Goal: Information Seeking & Learning: Check status

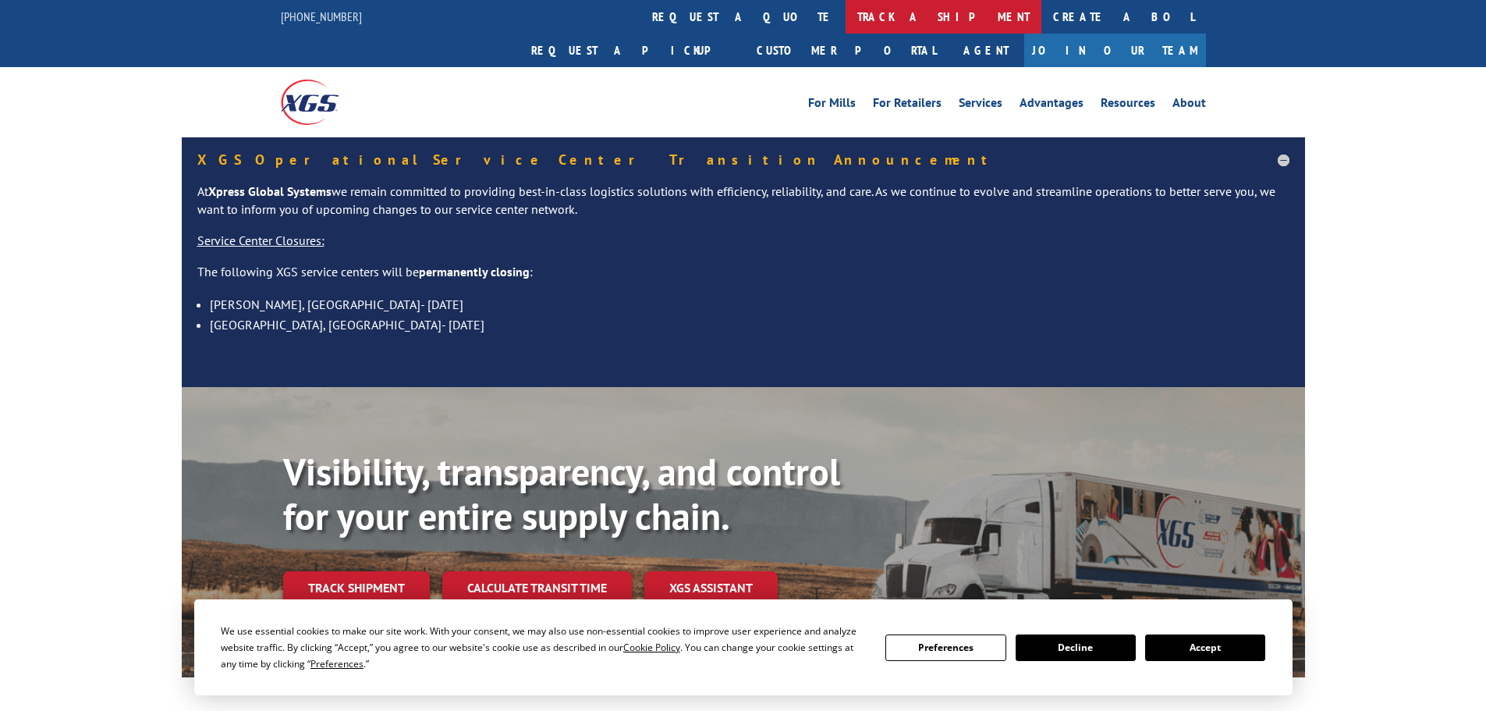
click at [846, 10] on link "track a shipment" at bounding box center [944, 17] width 196 height 34
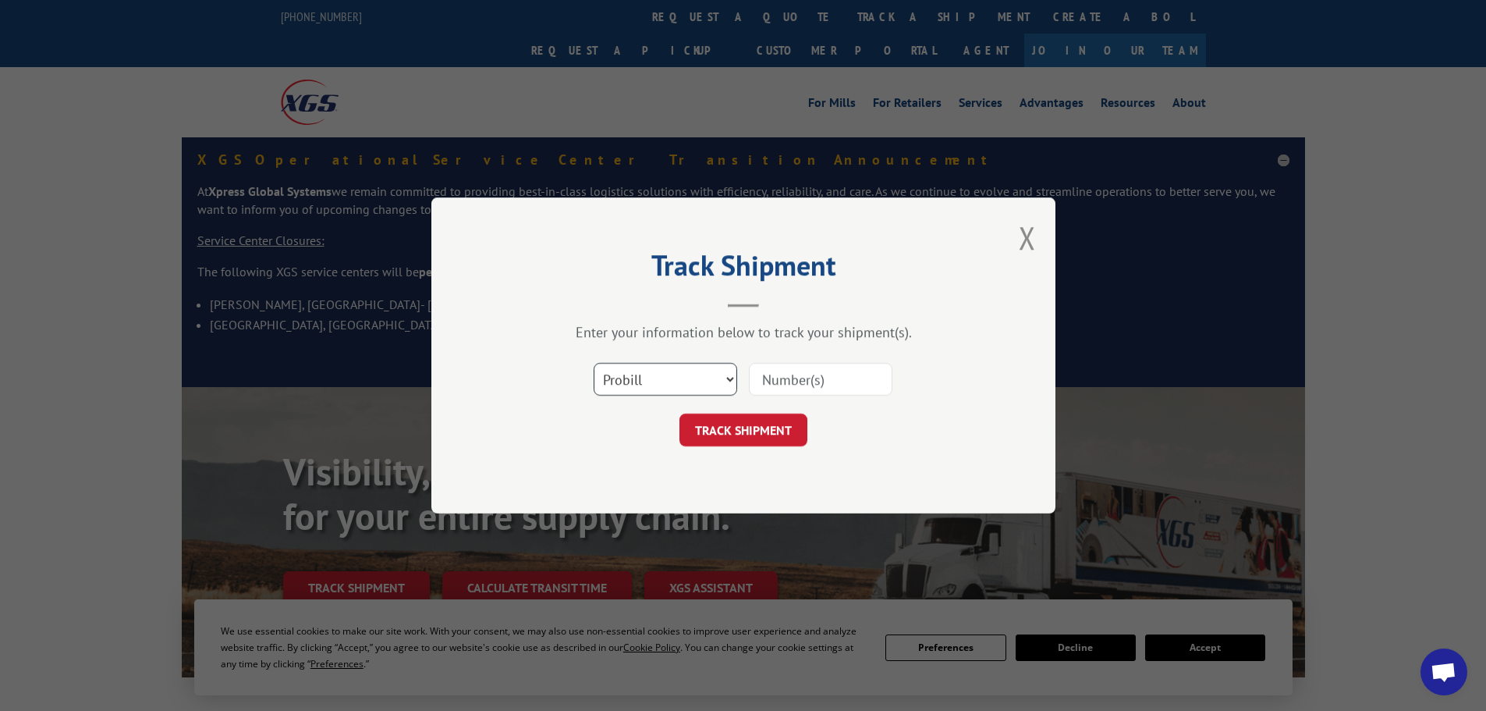
click at [651, 369] on select "Select category... Probill BOL PO" at bounding box center [666, 379] width 144 height 33
select select "po"
click at [594, 363] on select "Select category... Probill BOL PO" at bounding box center [666, 379] width 144 height 33
click at [815, 388] on input at bounding box center [821, 379] width 144 height 33
paste input "13505173"
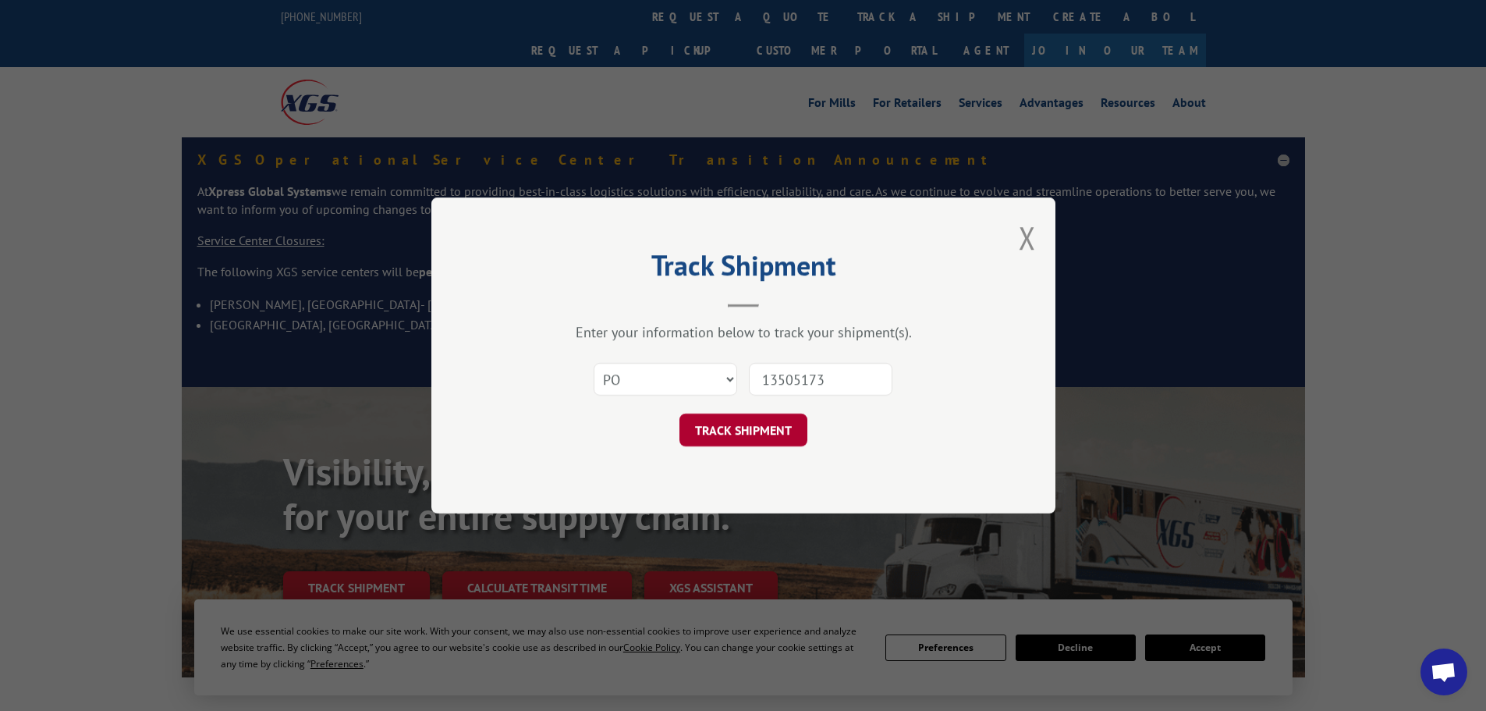
type input "13505173"
click at [747, 422] on button "TRACK SHIPMENT" at bounding box center [743, 429] width 128 height 33
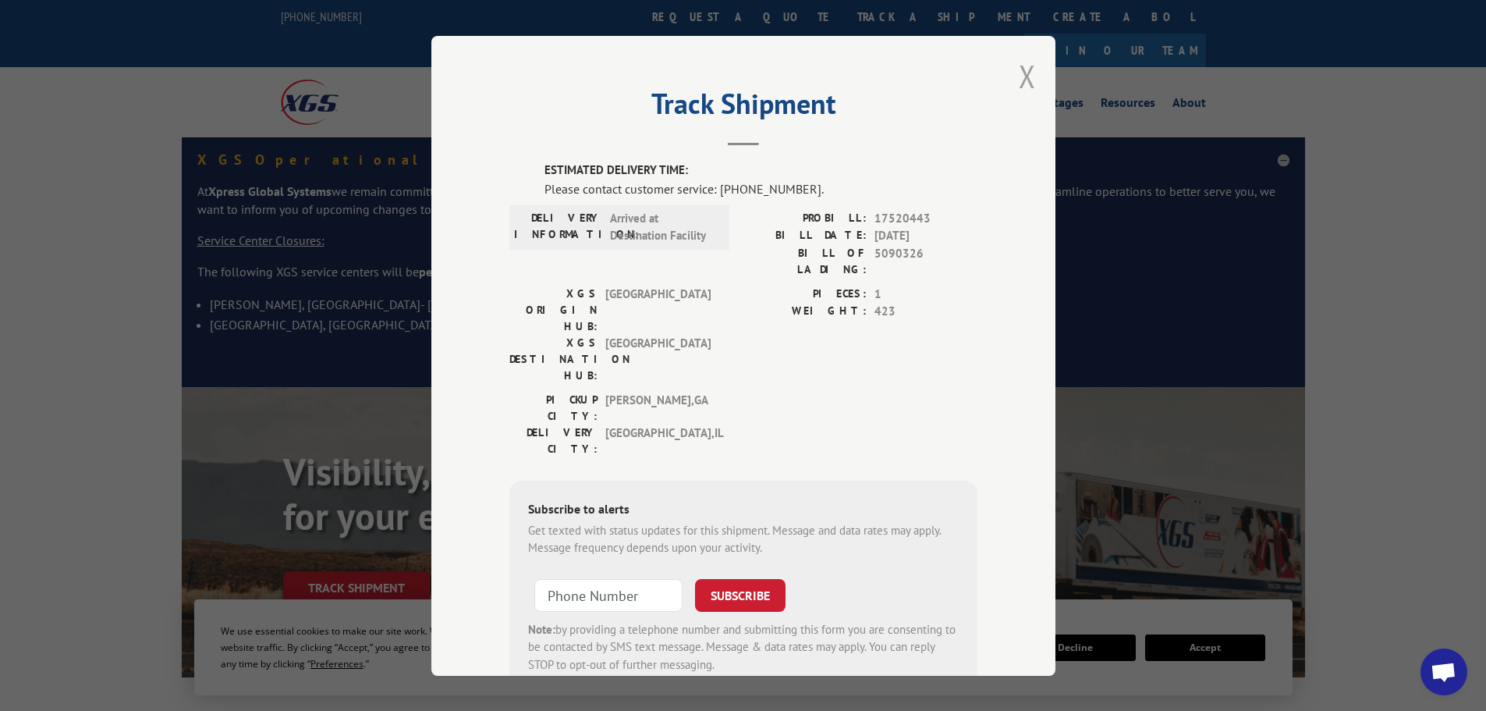
click at [1029, 76] on button "Close modal" at bounding box center [1027, 75] width 17 height 41
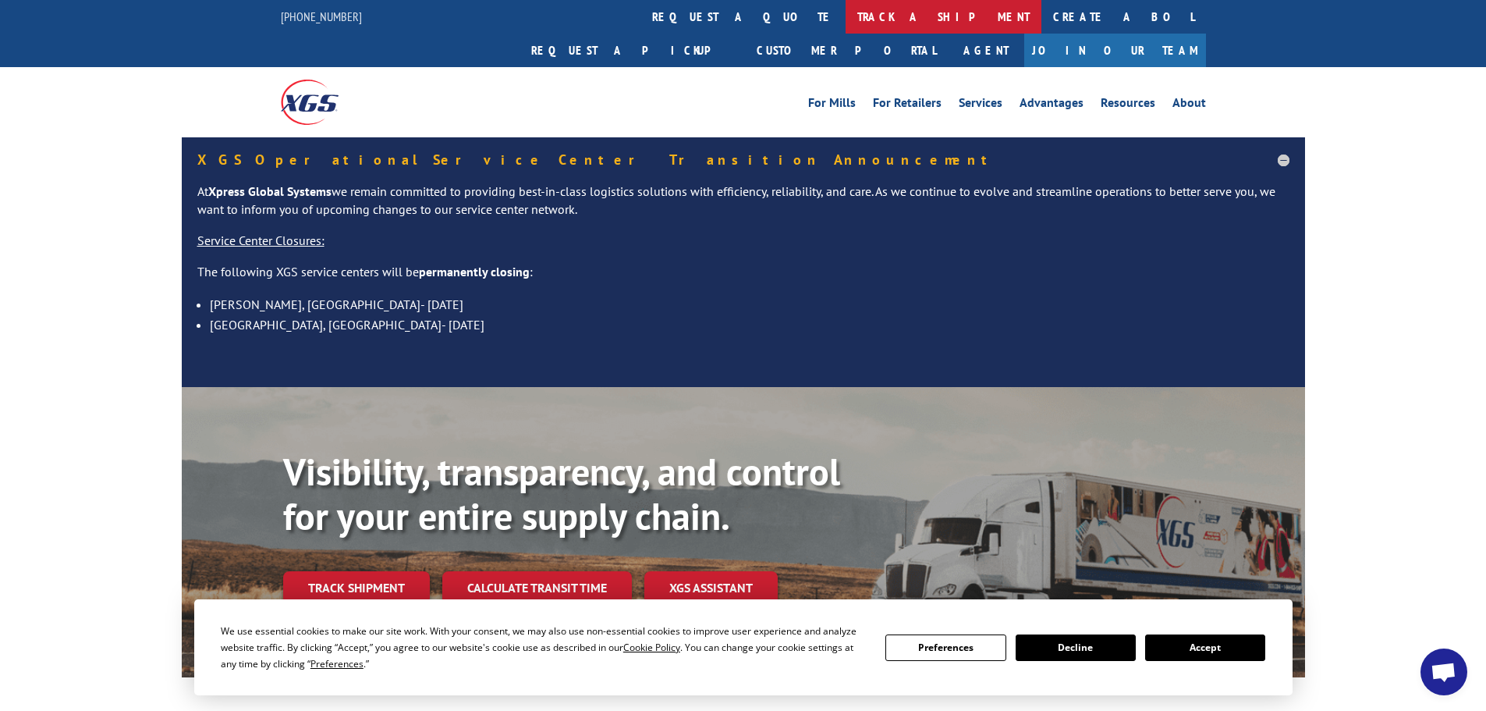
click at [846, 9] on link "track a shipment" at bounding box center [944, 17] width 196 height 34
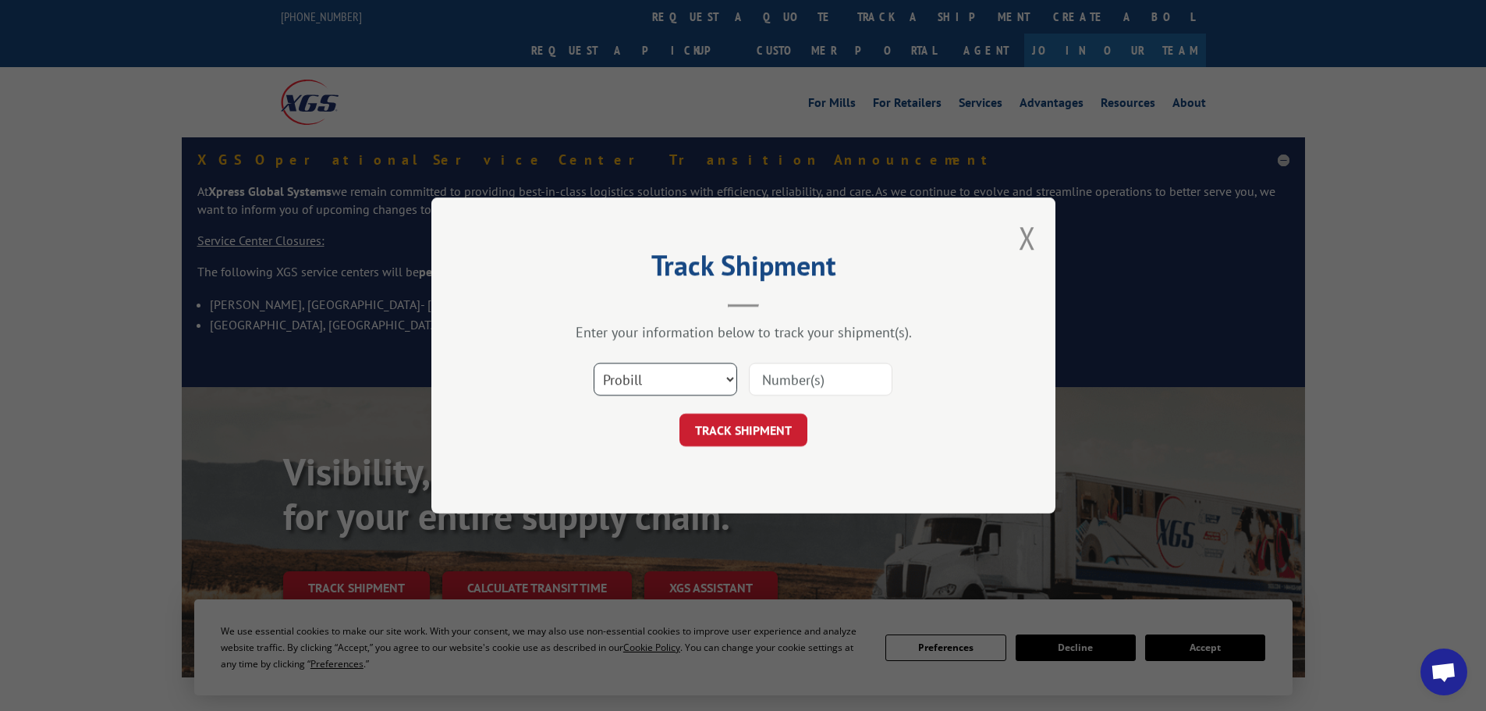
click at [637, 381] on select "Select category... Probill BOL PO" at bounding box center [666, 379] width 144 height 33
select select "po"
click at [594, 363] on select "Select category... Probill BOL PO" at bounding box center [666, 379] width 144 height 33
click at [771, 381] on input at bounding box center [821, 379] width 144 height 33
paste input "13505236"
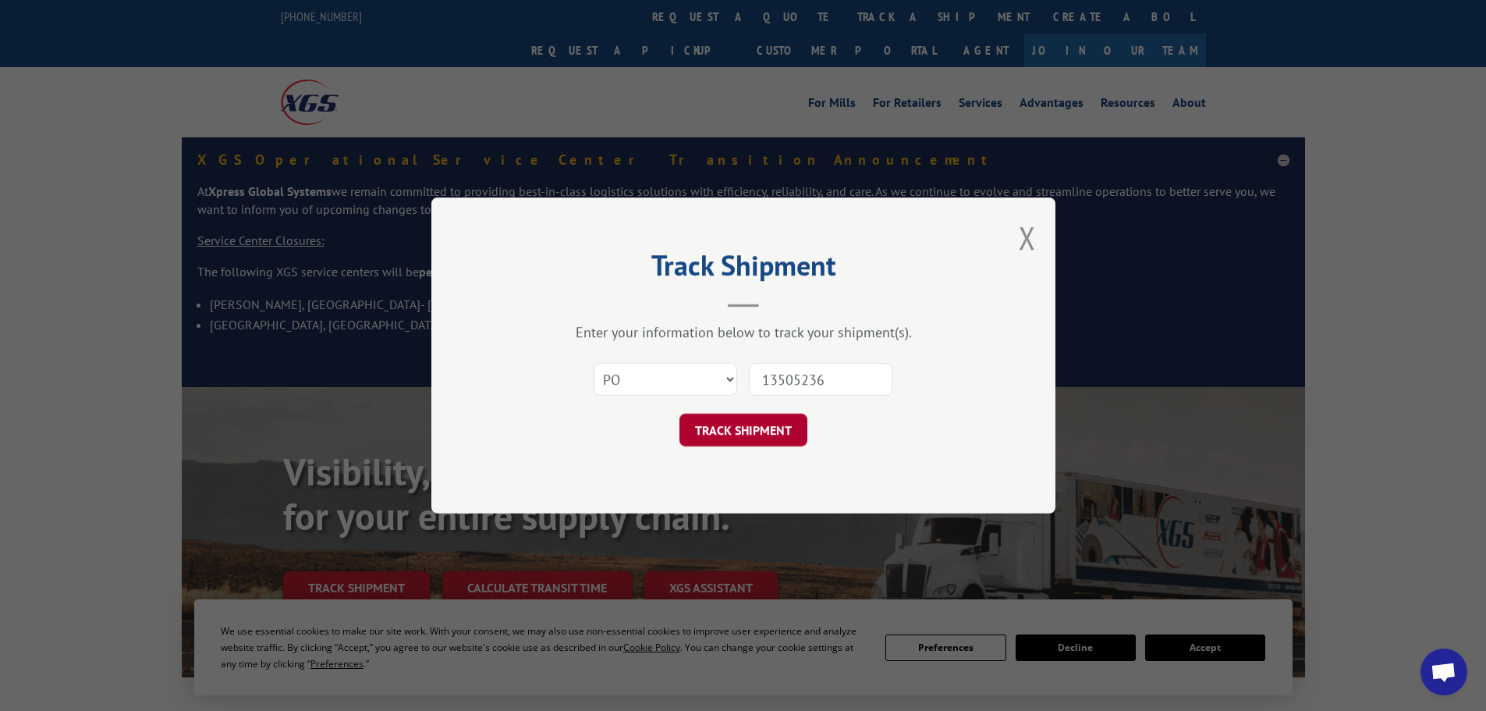
type input "13505236"
click at [758, 437] on button "TRACK SHIPMENT" at bounding box center [743, 429] width 128 height 33
